Goal: Book appointment/travel/reservation

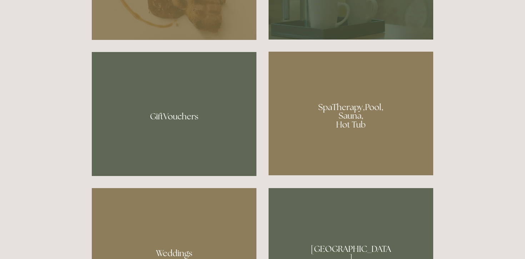
scroll to position [520, 0]
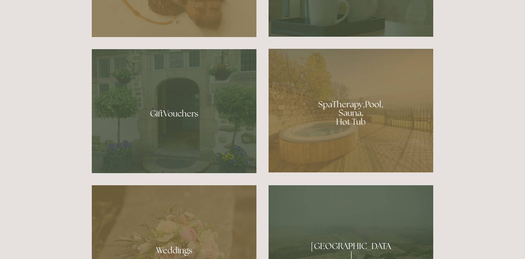
click at [339, 118] on div at bounding box center [350, 111] width 165 height 124
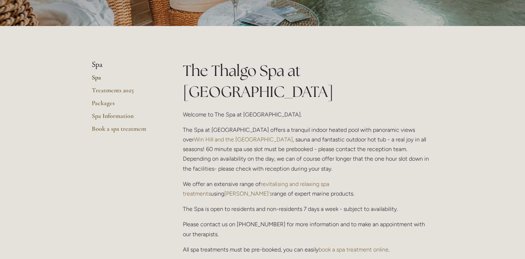
scroll to position [104, 0]
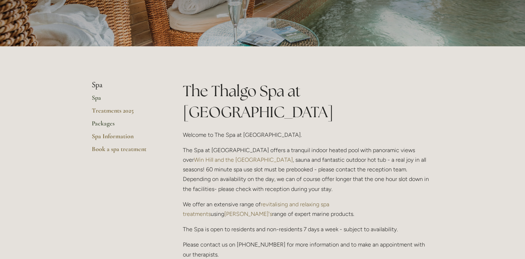
click at [111, 127] on link "Packages" at bounding box center [126, 126] width 68 height 13
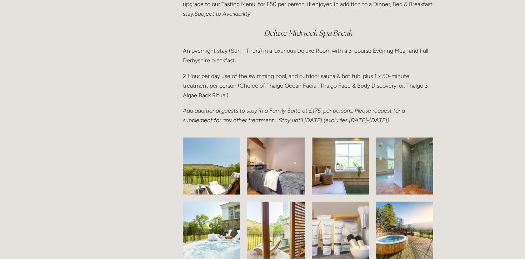
scroll to position [1229, 0]
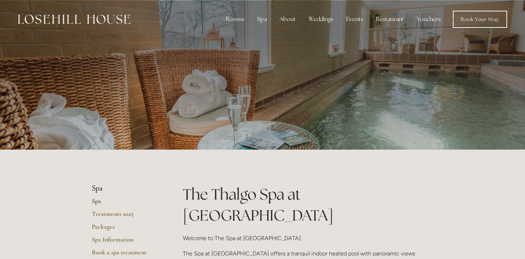
scroll to position [104, 0]
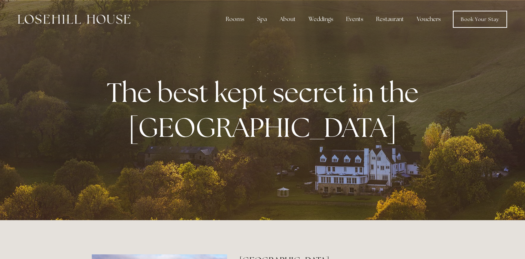
scroll to position [520, 0]
